Goal: Check status

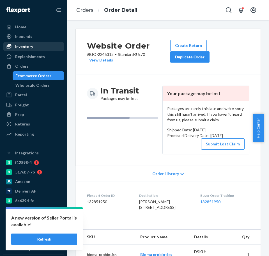
scroll to position [269, 0]
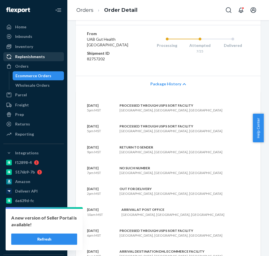
drag, startPoint x: 30, startPoint y: 63, endPoint x: 51, endPoint y: 57, distance: 21.6
click at [30, 63] on div "Orders" at bounding box center [33, 66] width 59 height 8
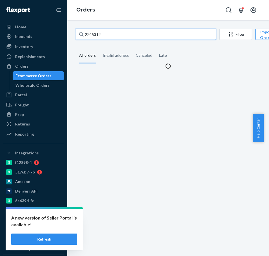
click at [128, 37] on input "2245312" at bounding box center [146, 34] width 140 height 11
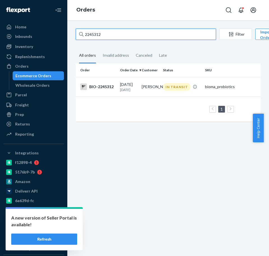
paste input "018517"
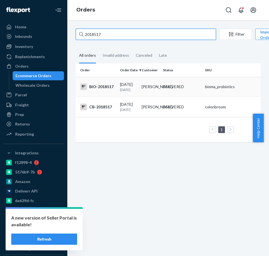
type input "2018517"
click at [113, 85] on td "BIO-2018517" at bounding box center [97, 87] width 42 height 20
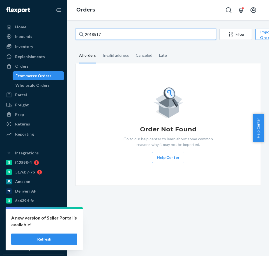
click at [108, 35] on input "2018517" at bounding box center [146, 34] width 140 height 11
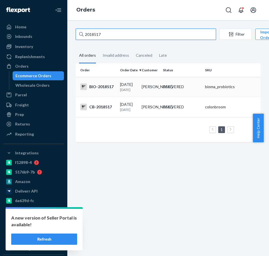
type input "2018517"
click at [103, 87] on div "BIO-2018517" at bounding box center [97, 86] width 35 height 7
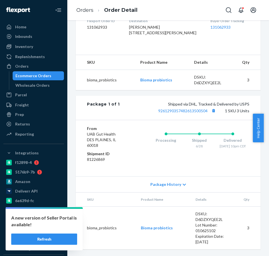
scroll to position [168, 0]
drag, startPoint x: 217, startPoint y: 146, endPoint x: 221, endPoint y: 146, distance: 4.8
click at [221, 146] on div "[DATE] 10pm CDT" at bounding box center [232, 146] width 33 height 5
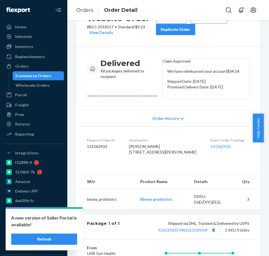
drag, startPoint x: 190, startPoint y: 91, endPoint x: 217, endPoint y: 91, distance: 26.9
click at [217, 84] on p "Shipped Date: [DATE]" at bounding box center [205, 82] width 77 height 6
copy p "[DATE]"
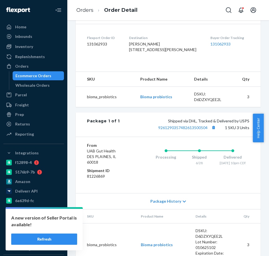
scroll to position [133, 0]
